Goal: Feedback & Contribution: Submit feedback/report problem

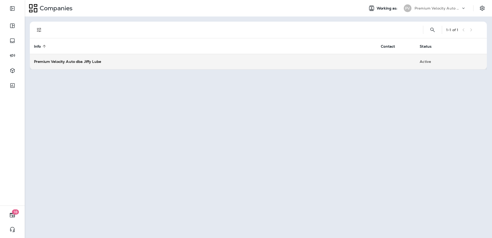
click at [71, 63] on strong "Premium Velocity Auto dba Jiffy Lube" at bounding box center [67, 61] width 67 height 5
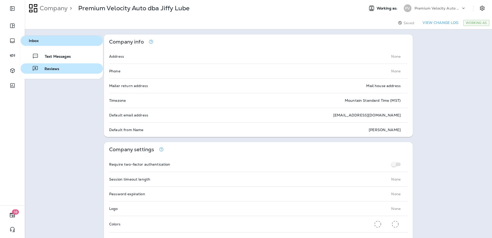
click at [50, 68] on span "Reviews" at bounding box center [48, 69] width 21 height 5
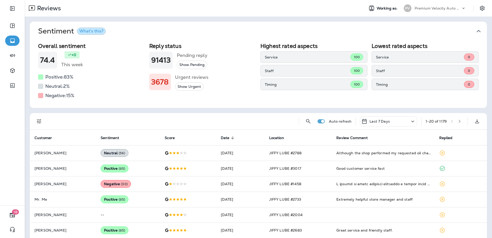
click at [192, 85] on button "Show Urgent" at bounding box center [189, 86] width 29 height 8
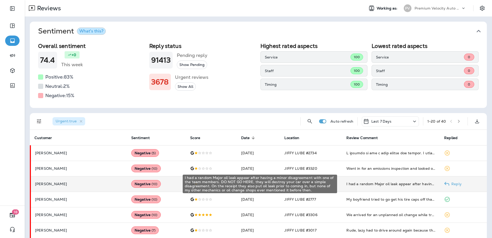
click at [386, 183] on div "I had a random Major oil leak appear after having a minor disagreement with one…" at bounding box center [391, 183] width 90 height 5
